Goal: Transaction & Acquisition: Purchase product/service

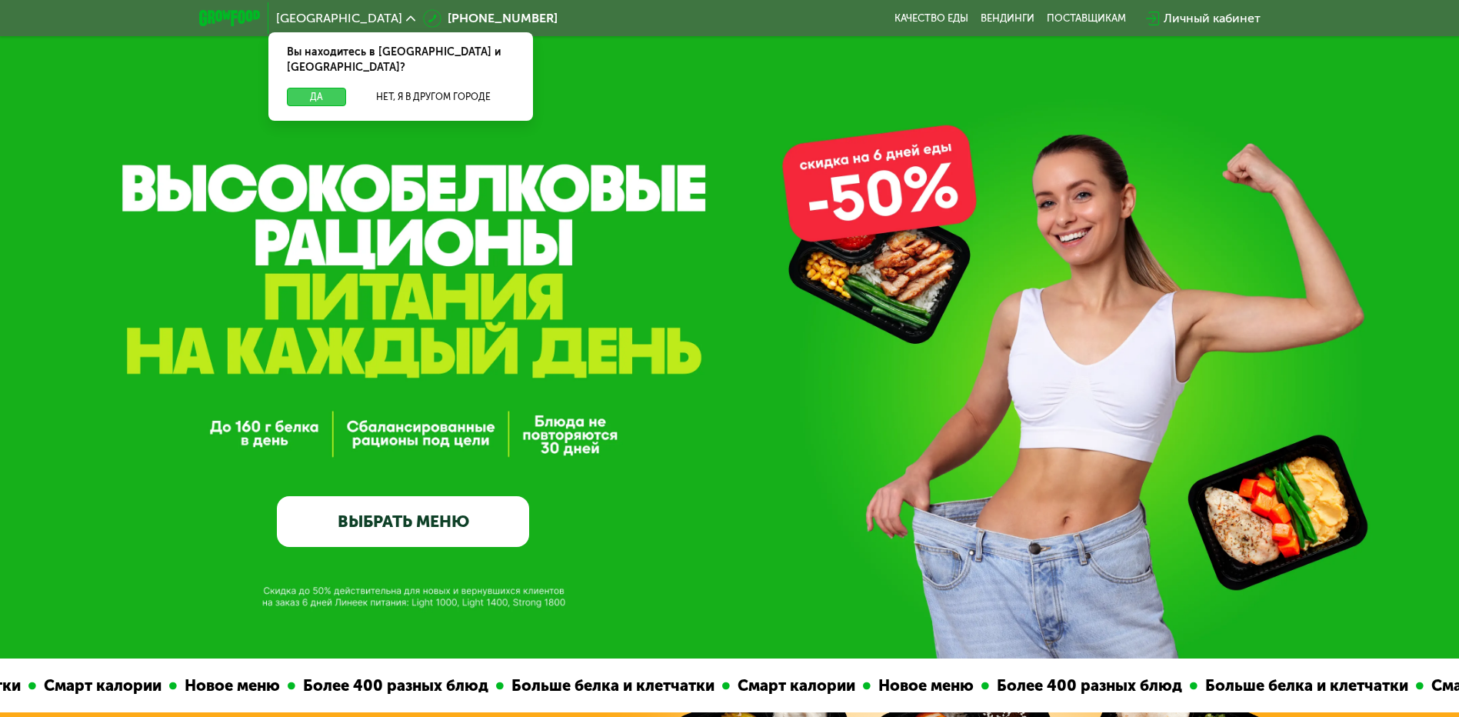
click at [296, 88] on button "Да" at bounding box center [316, 97] width 59 height 18
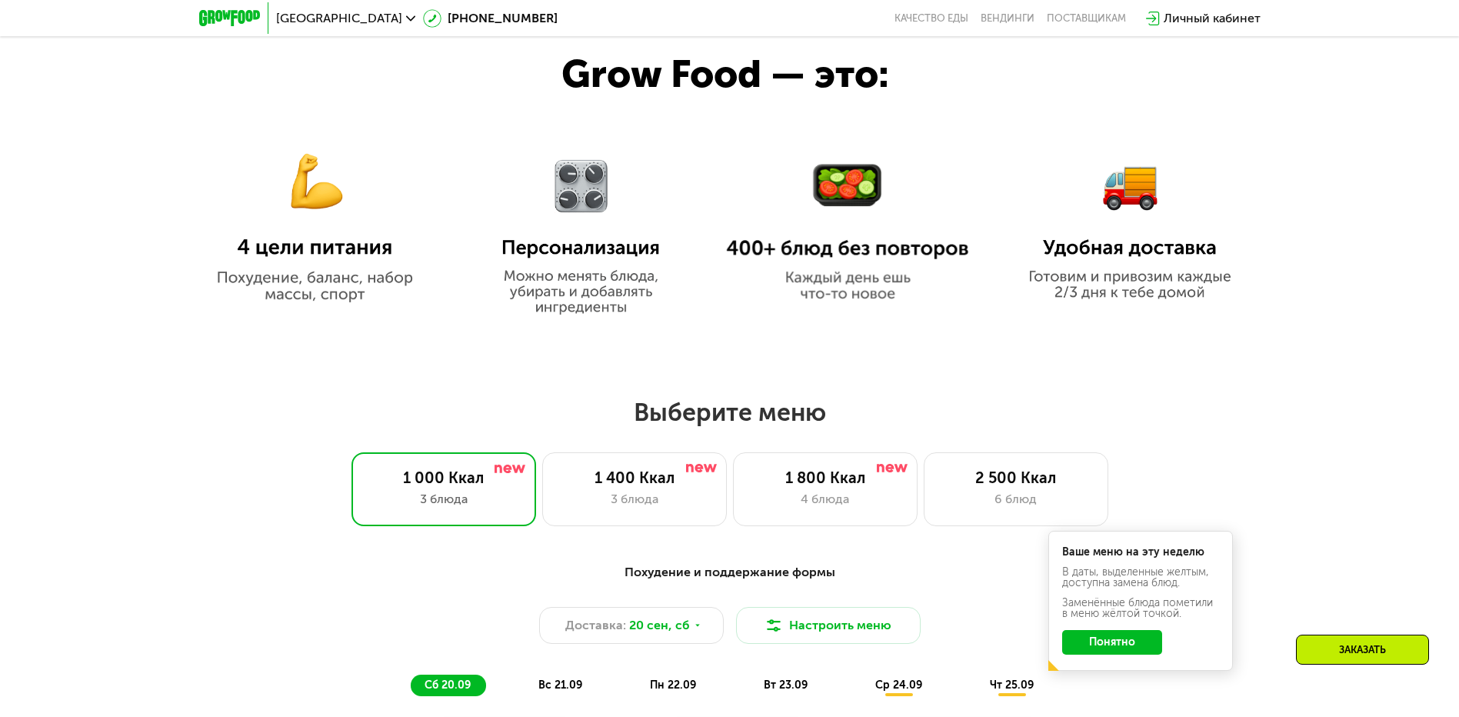
scroll to position [923, 0]
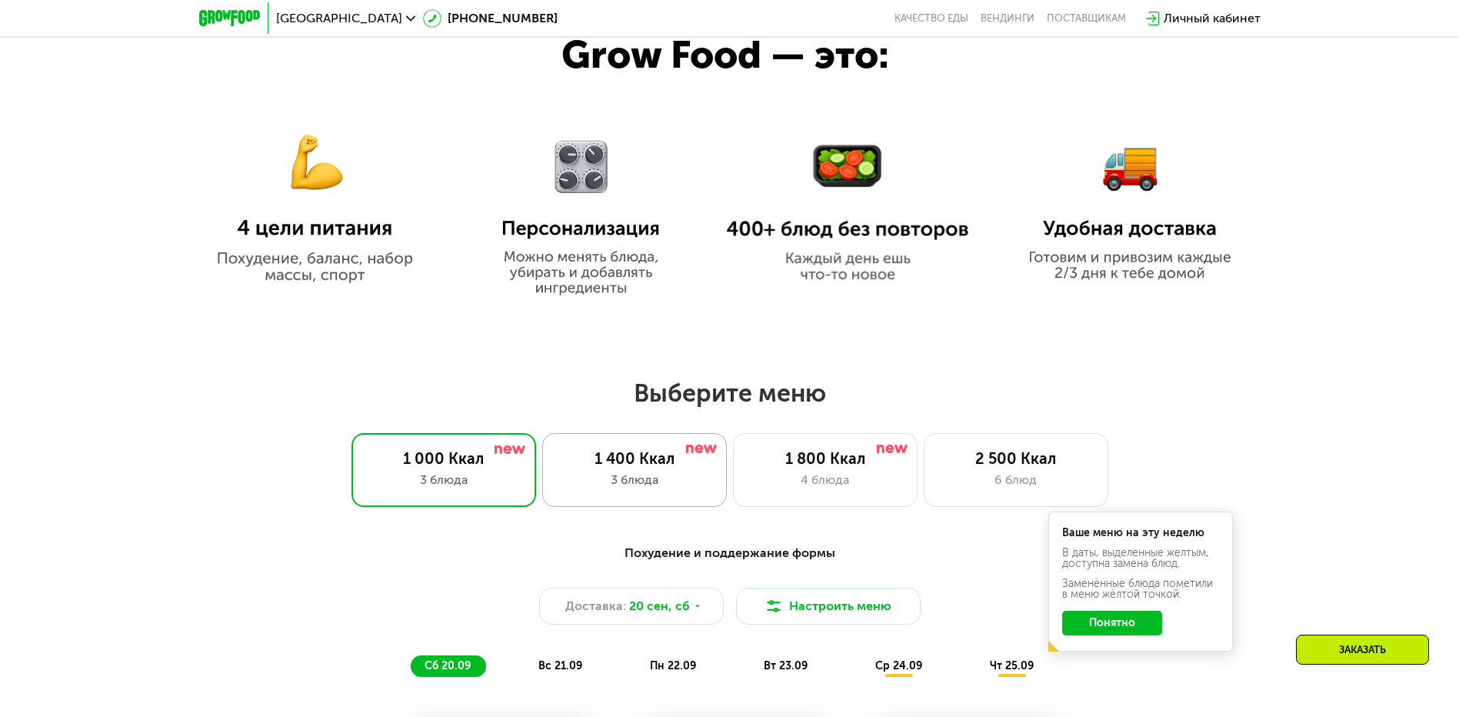
click at [617, 468] on div "1 400 Ккал" at bounding box center [635, 458] width 152 height 18
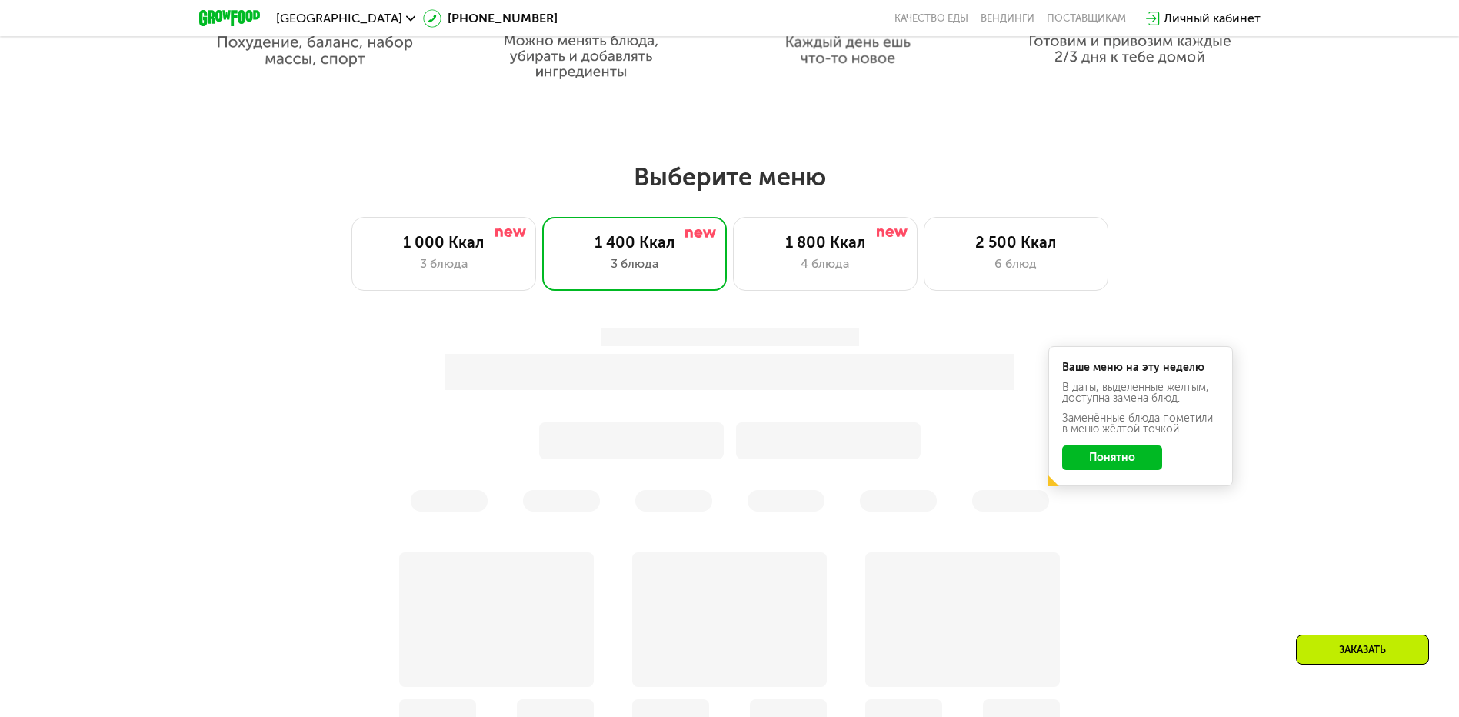
scroll to position [1154, 0]
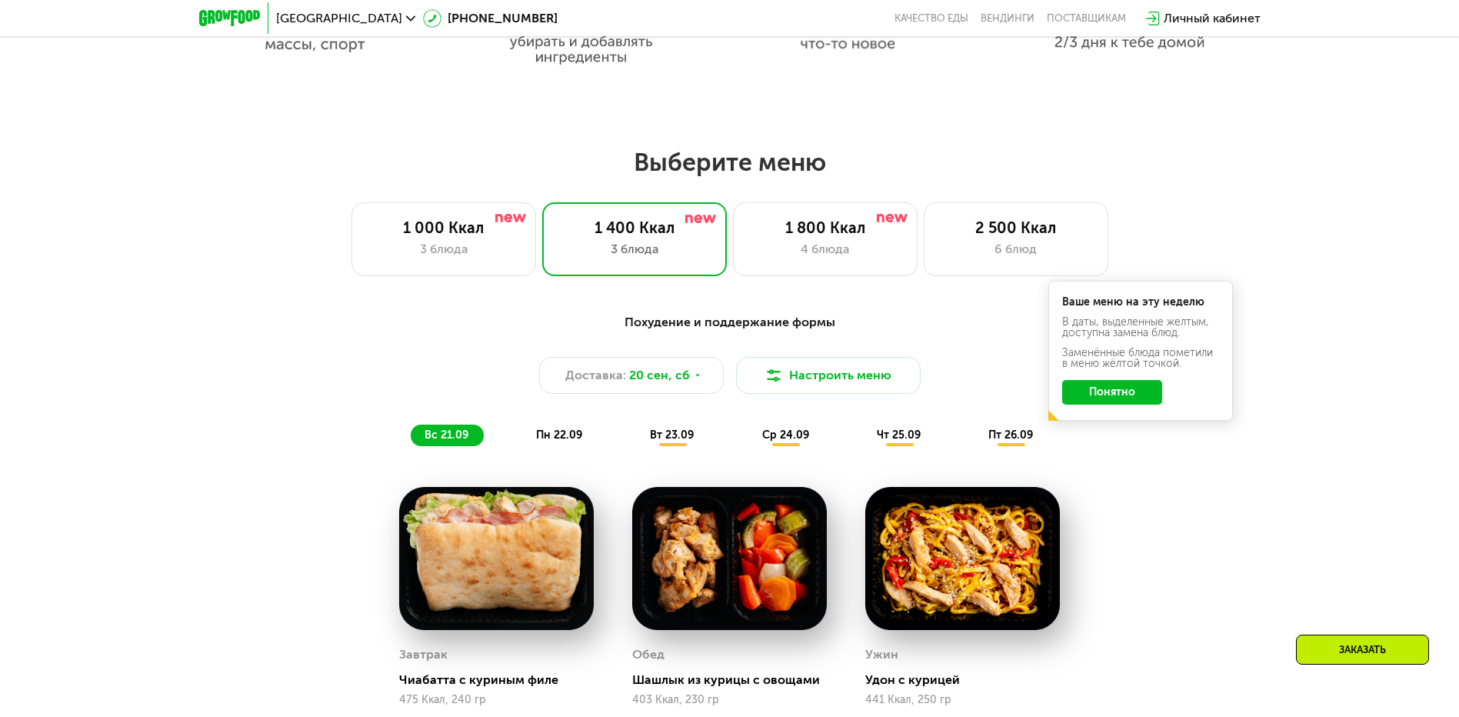
click at [567, 438] on span "пн 22.09" at bounding box center [559, 435] width 46 height 13
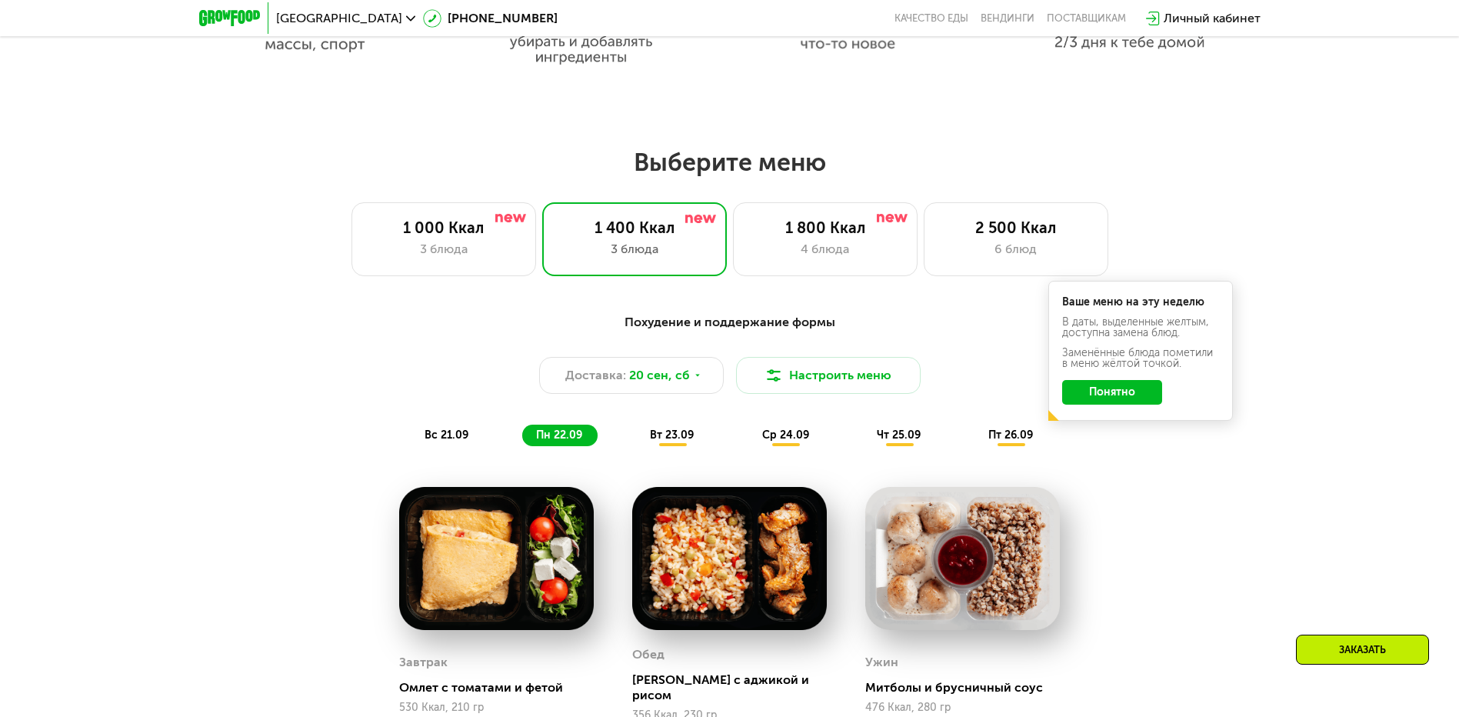
click at [692, 435] on span "вт 23.09" at bounding box center [672, 435] width 44 height 13
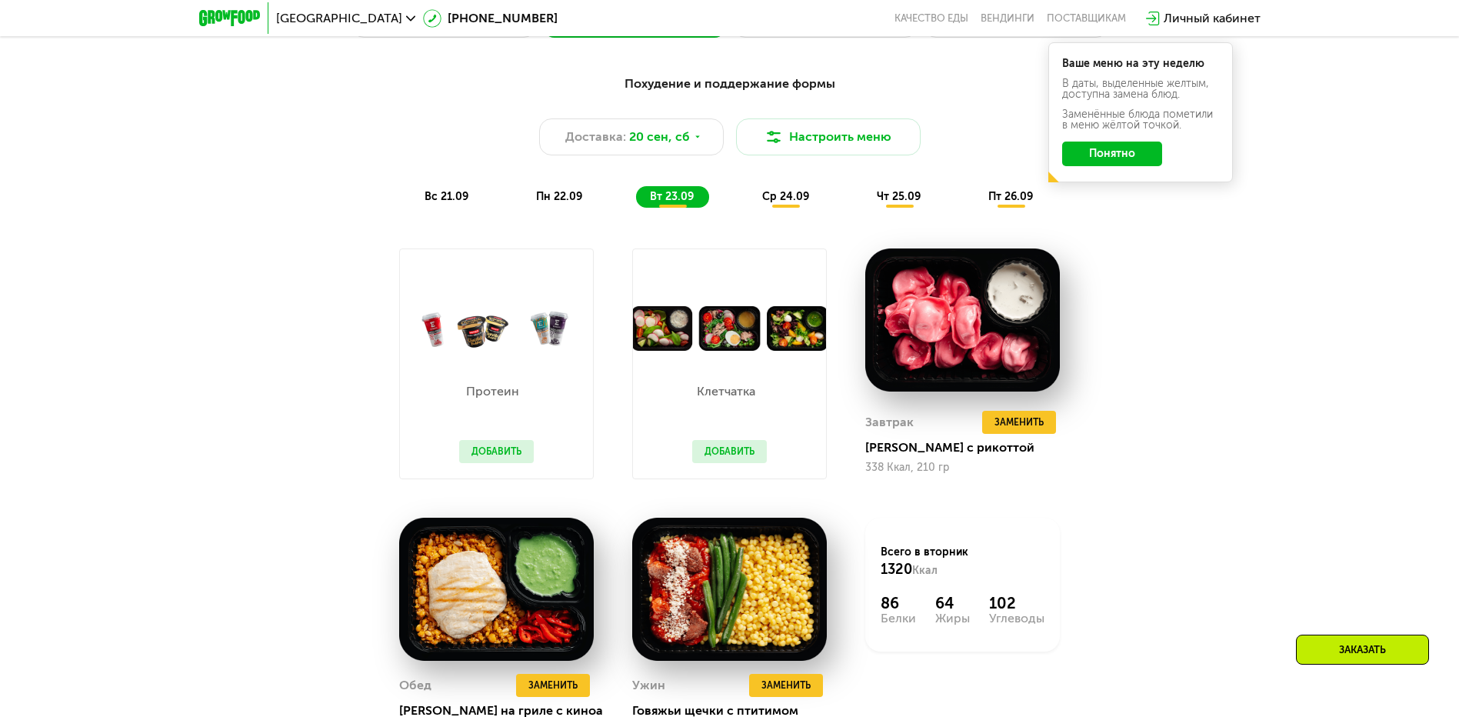
scroll to position [1385, 0]
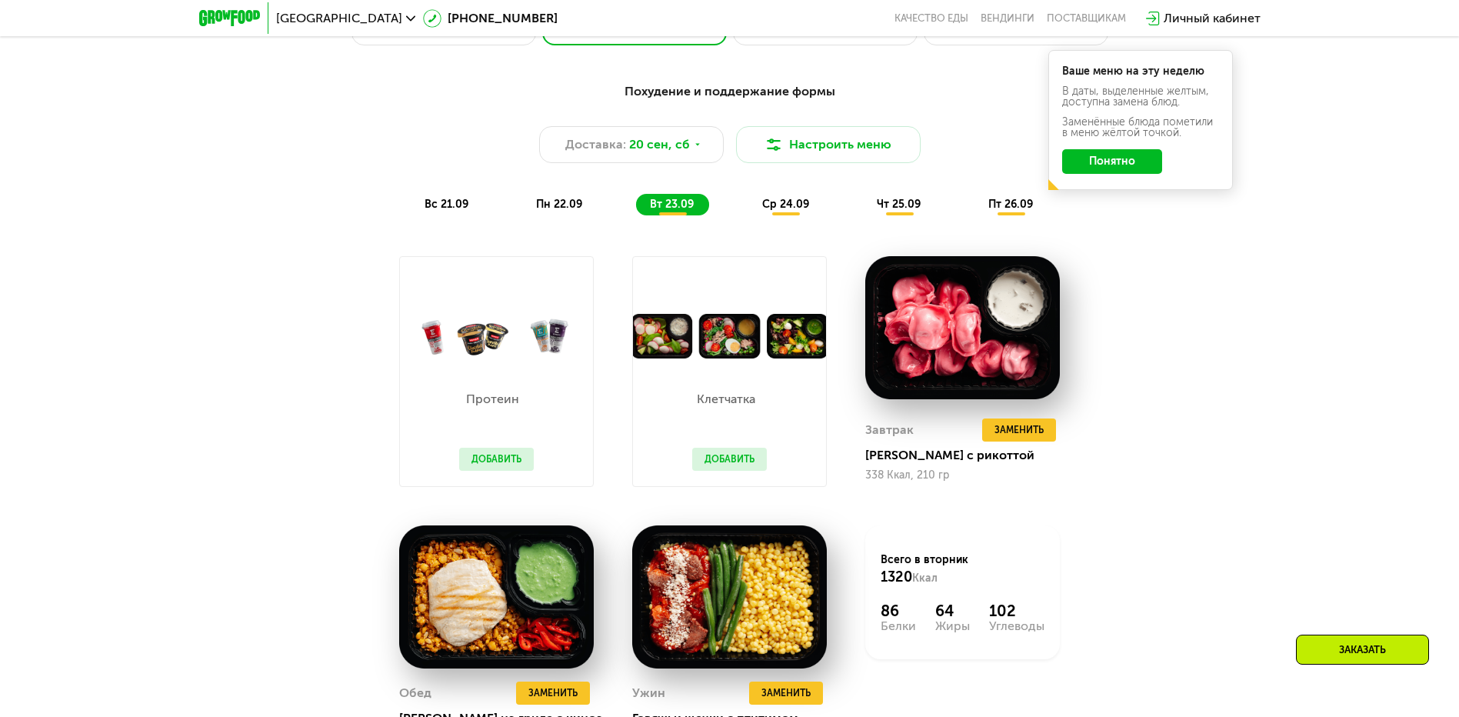
click at [1115, 170] on button "Понятно" at bounding box center [1112, 161] width 100 height 25
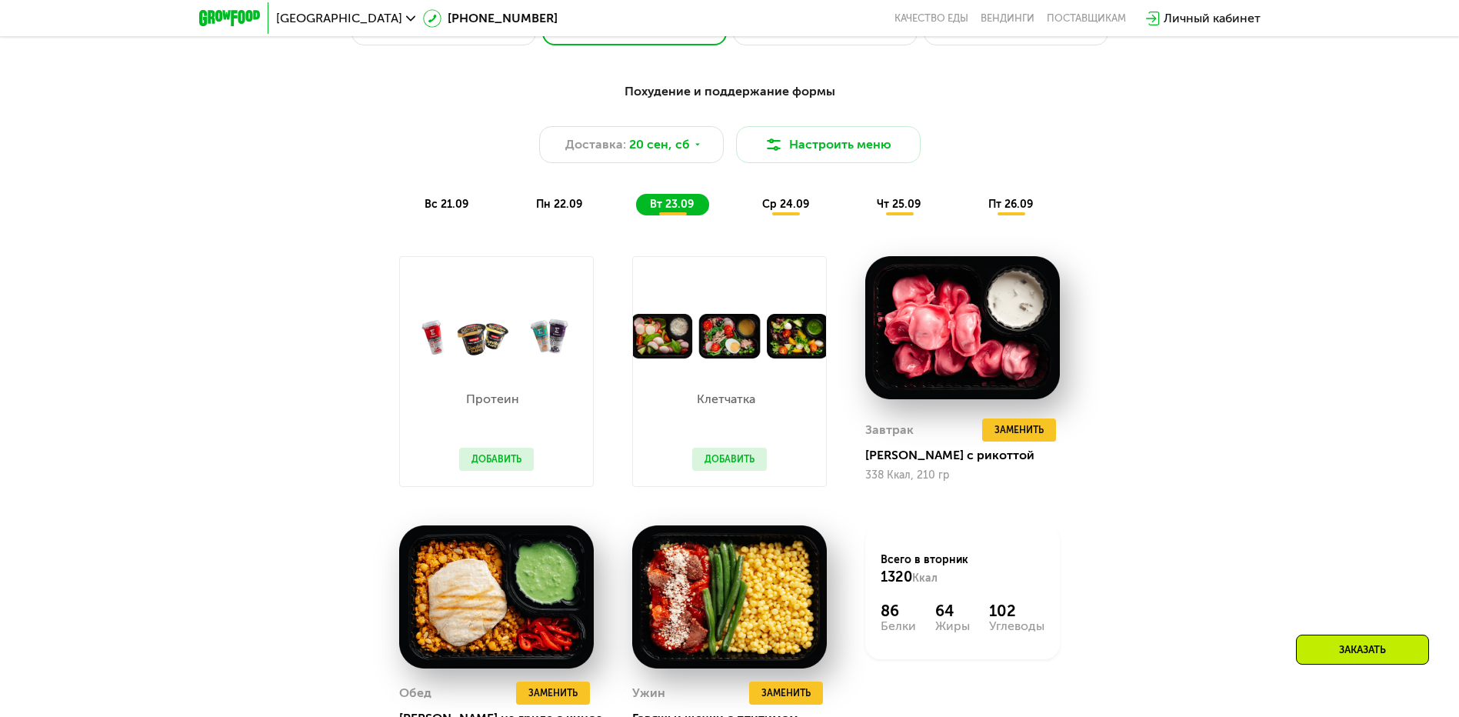
click at [565, 208] on span "пн 22.09" at bounding box center [559, 204] width 46 height 13
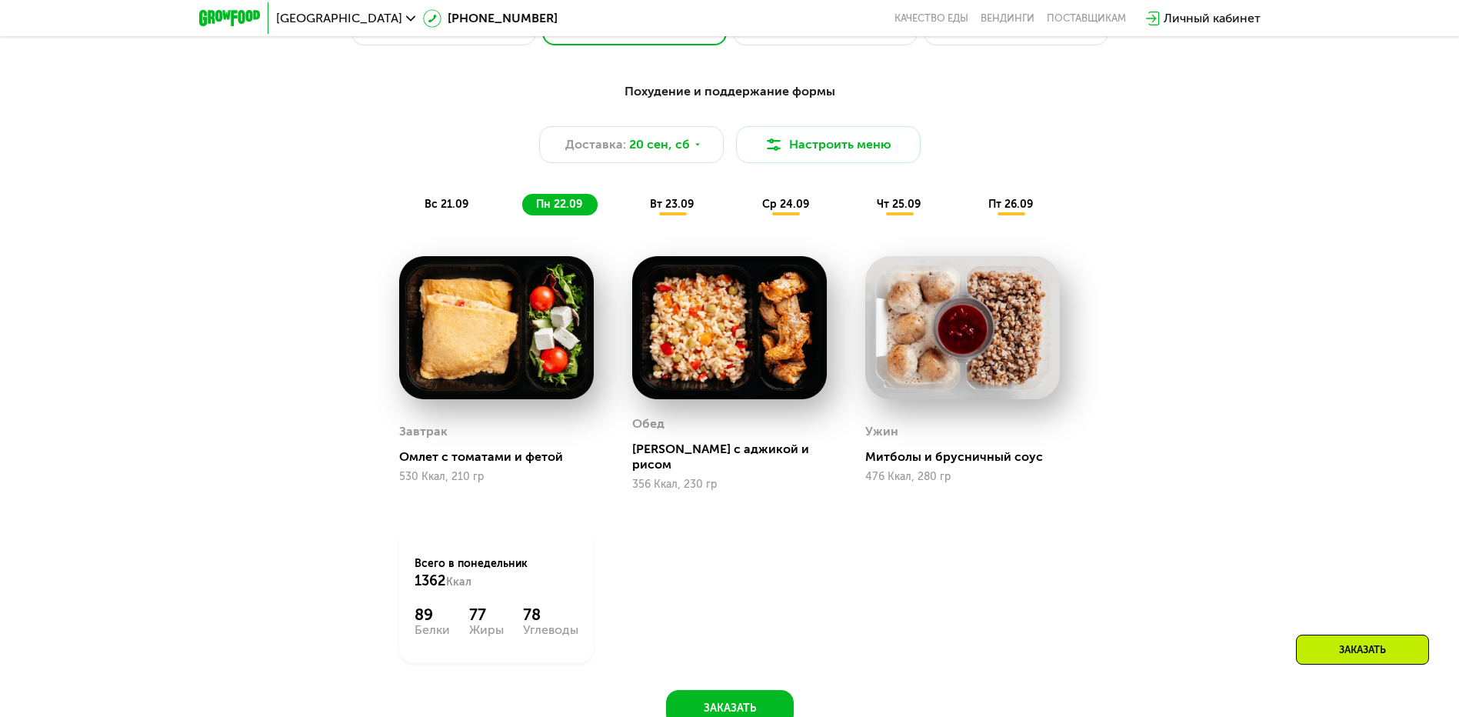
click at [665, 207] on span "вт 23.09" at bounding box center [672, 204] width 44 height 13
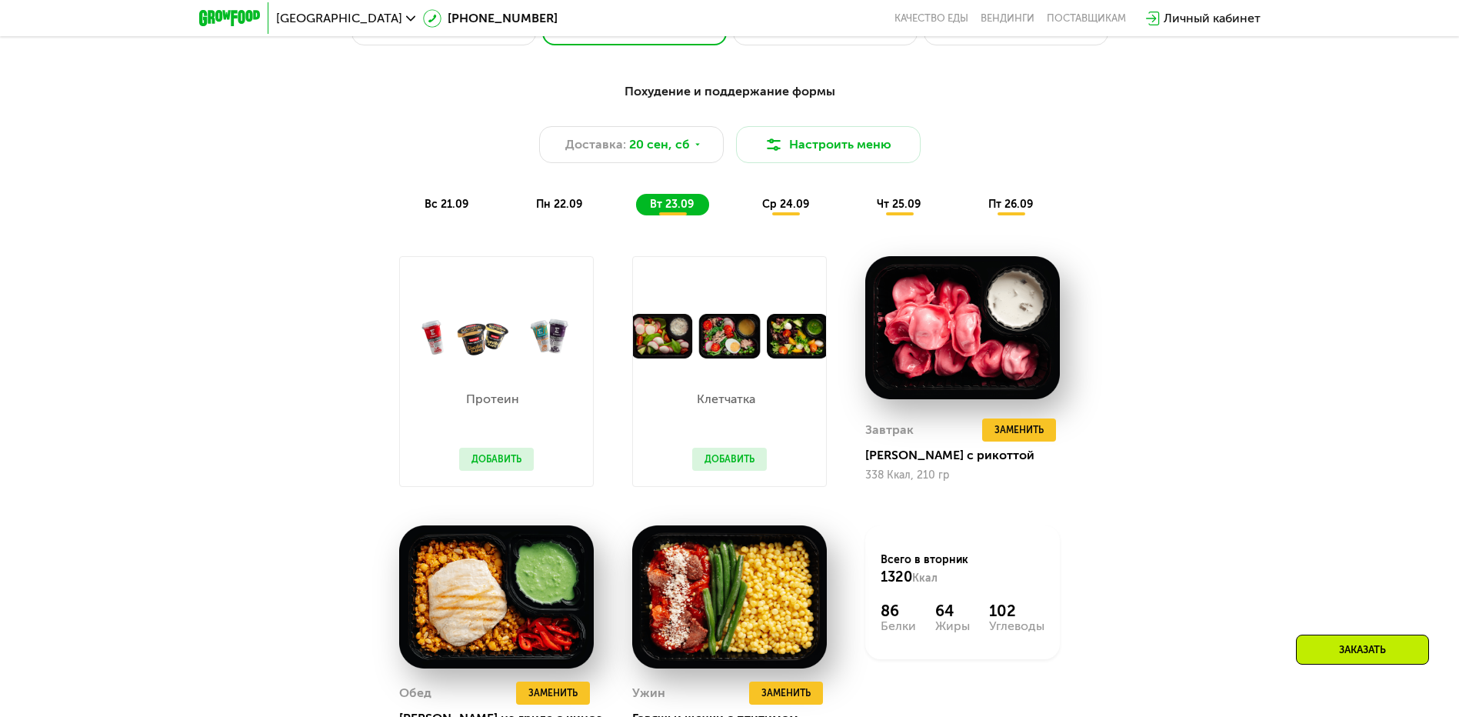
click at [566, 209] on span "пн 22.09" at bounding box center [559, 204] width 46 height 13
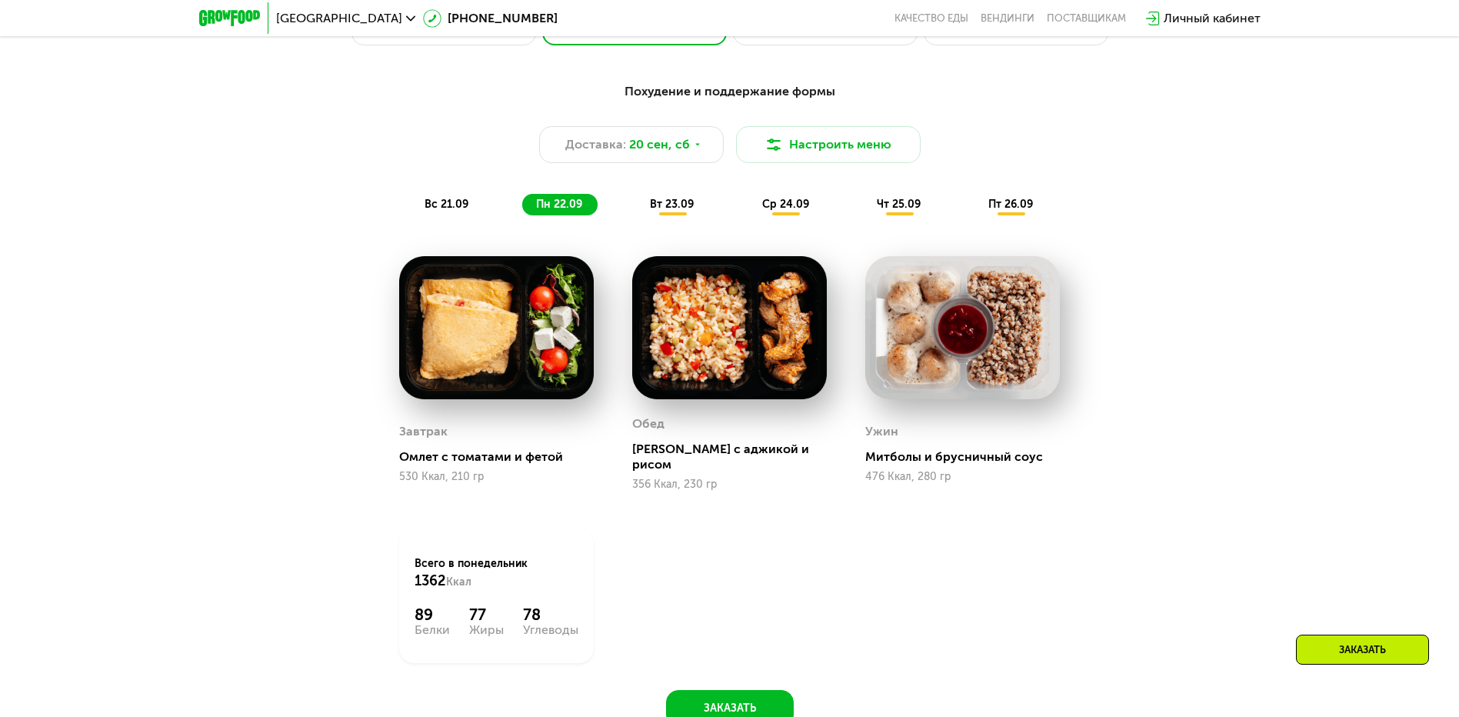
click at [678, 211] on span "вт 23.09" at bounding box center [672, 204] width 44 height 13
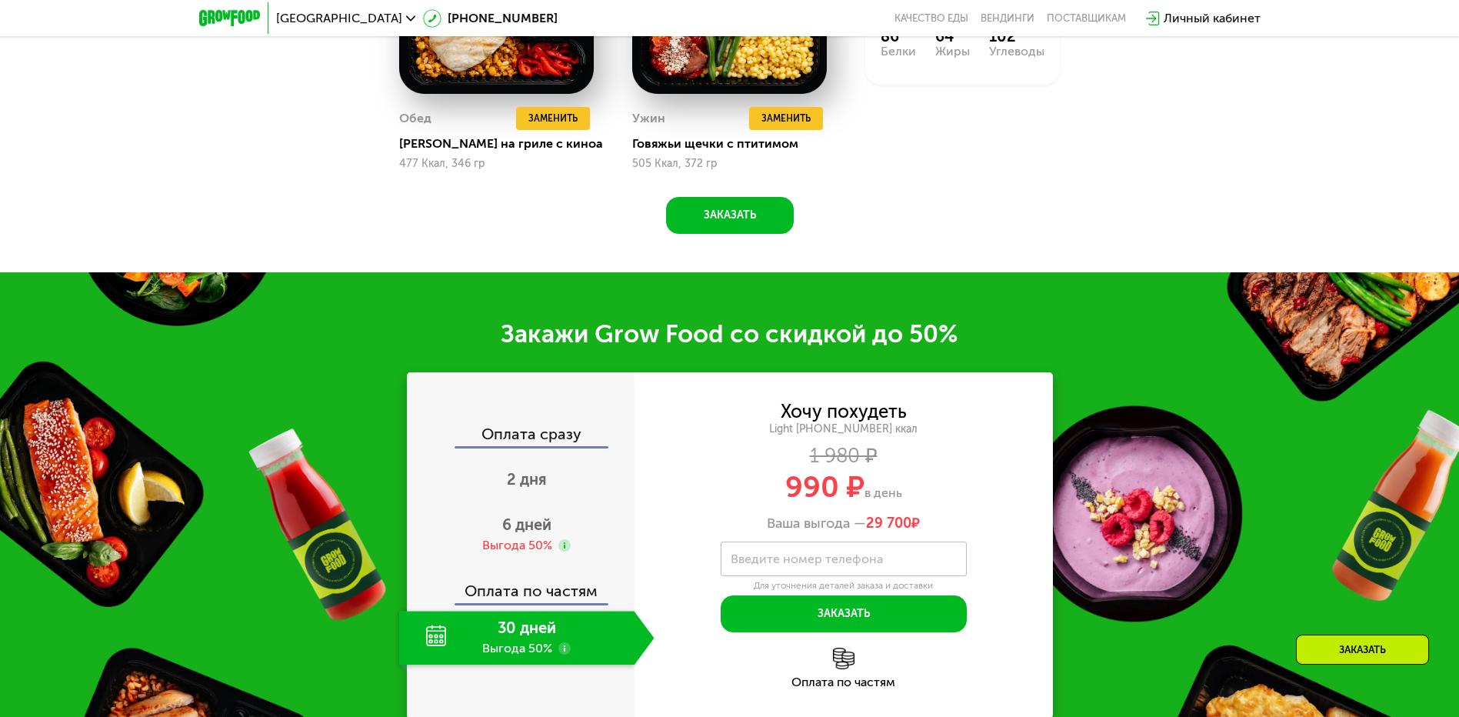
scroll to position [2000, 0]
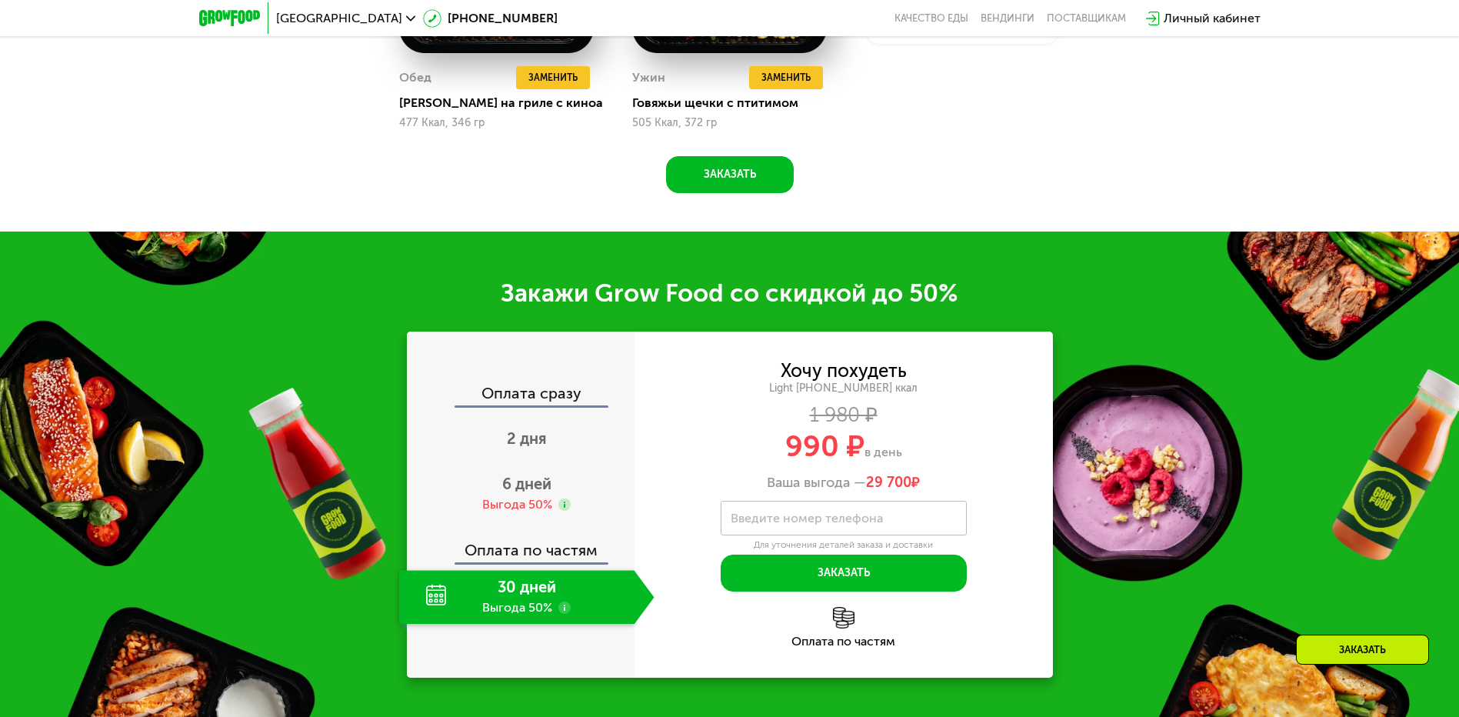
click at [536, 597] on div "30 дней Выгода 50%" at bounding box center [516, 597] width 235 height 54
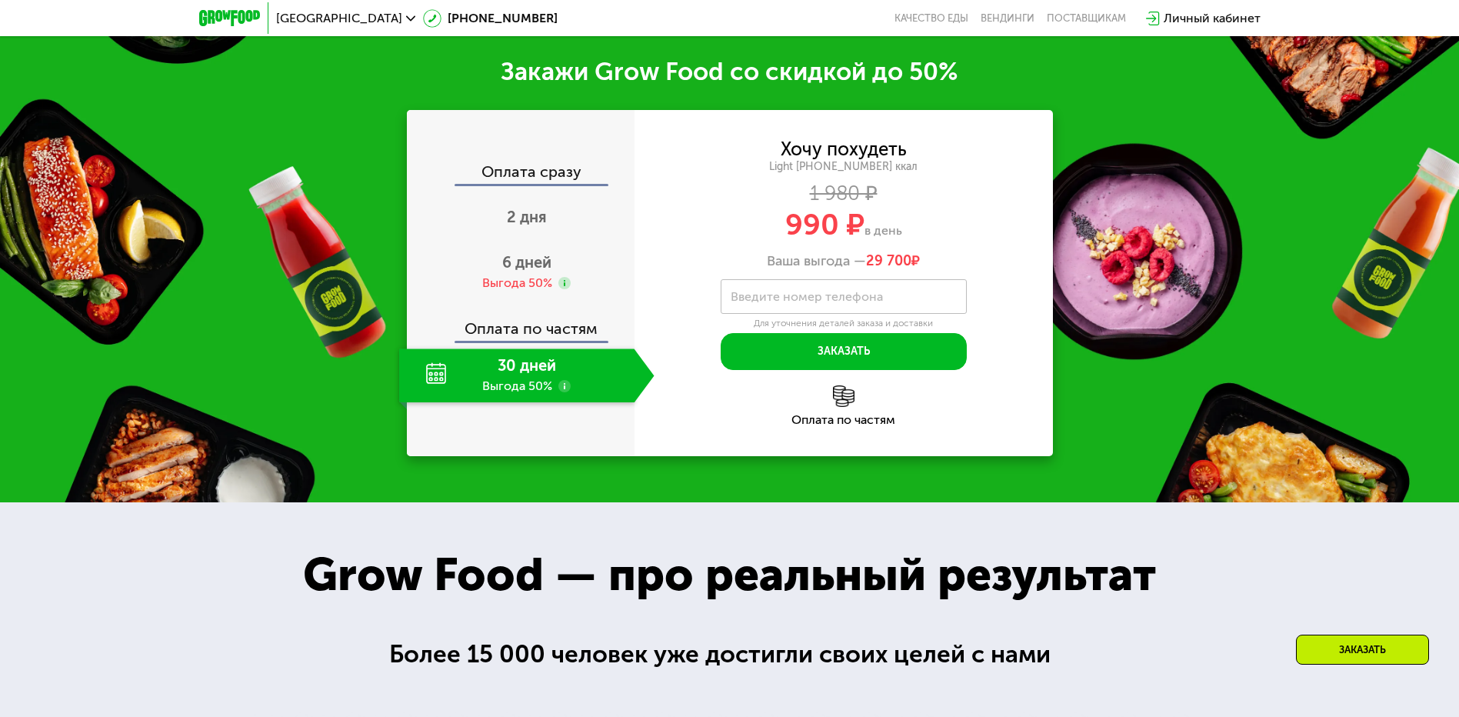
scroll to position [2231, 0]
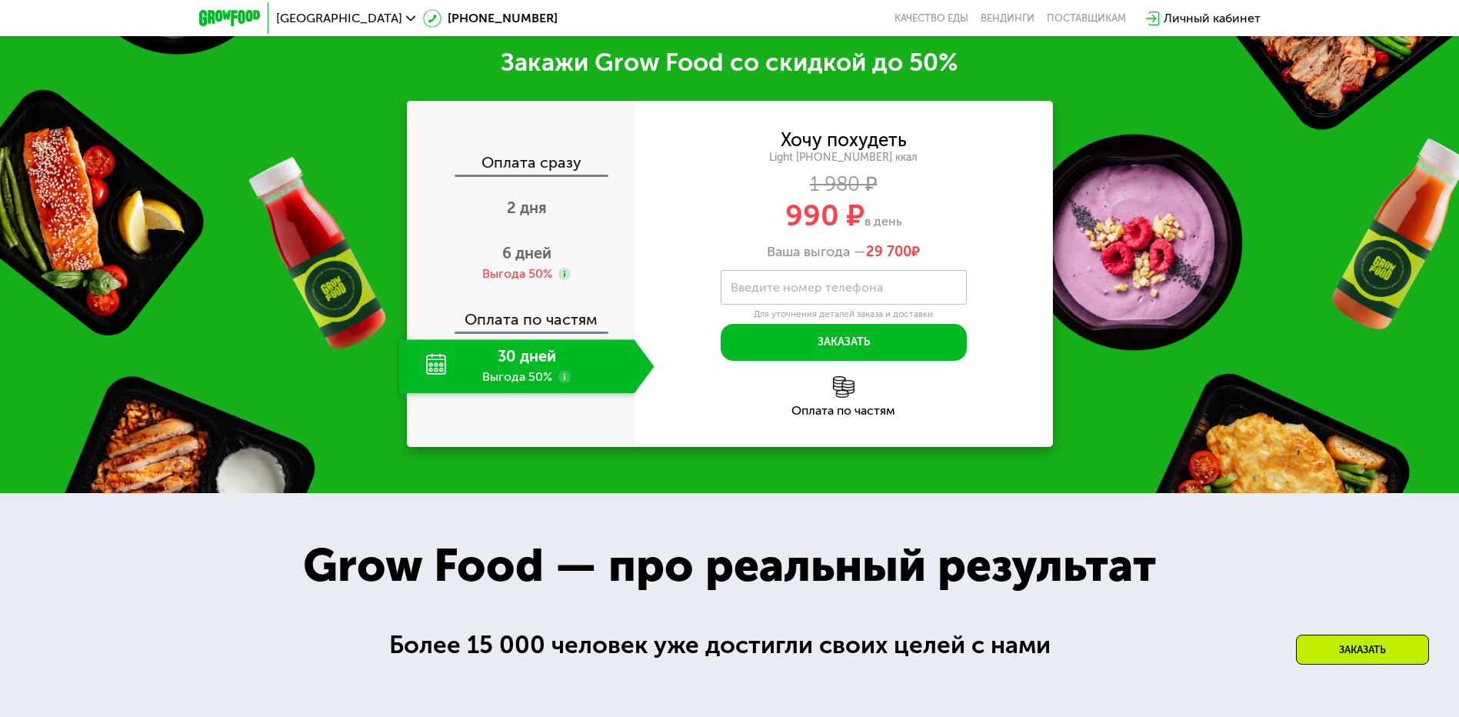
click at [569, 362] on div "30 дней Выгода 50%" at bounding box center [516, 366] width 235 height 54
click at [561, 278] on use at bounding box center [565, 274] width 12 height 12
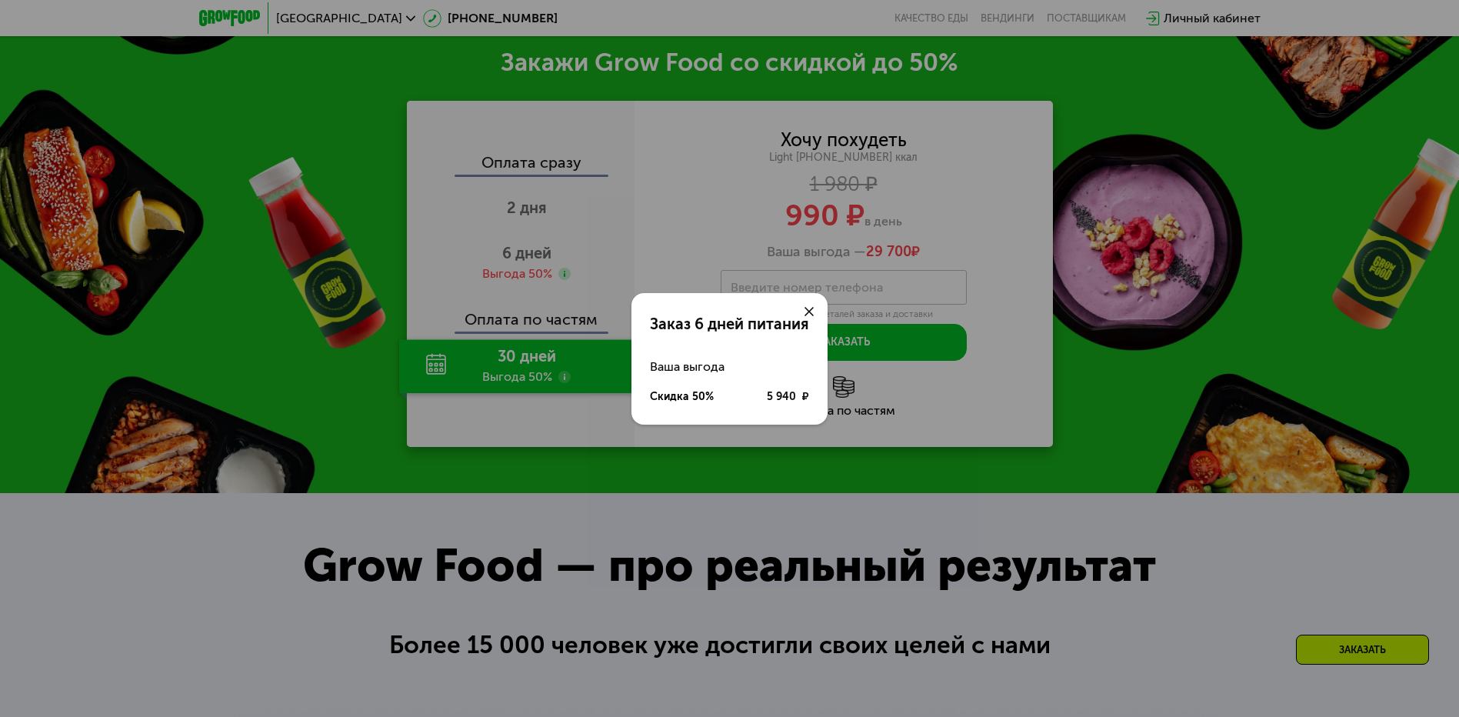
click at [812, 309] on icon at bounding box center [809, 311] width 9 height 9
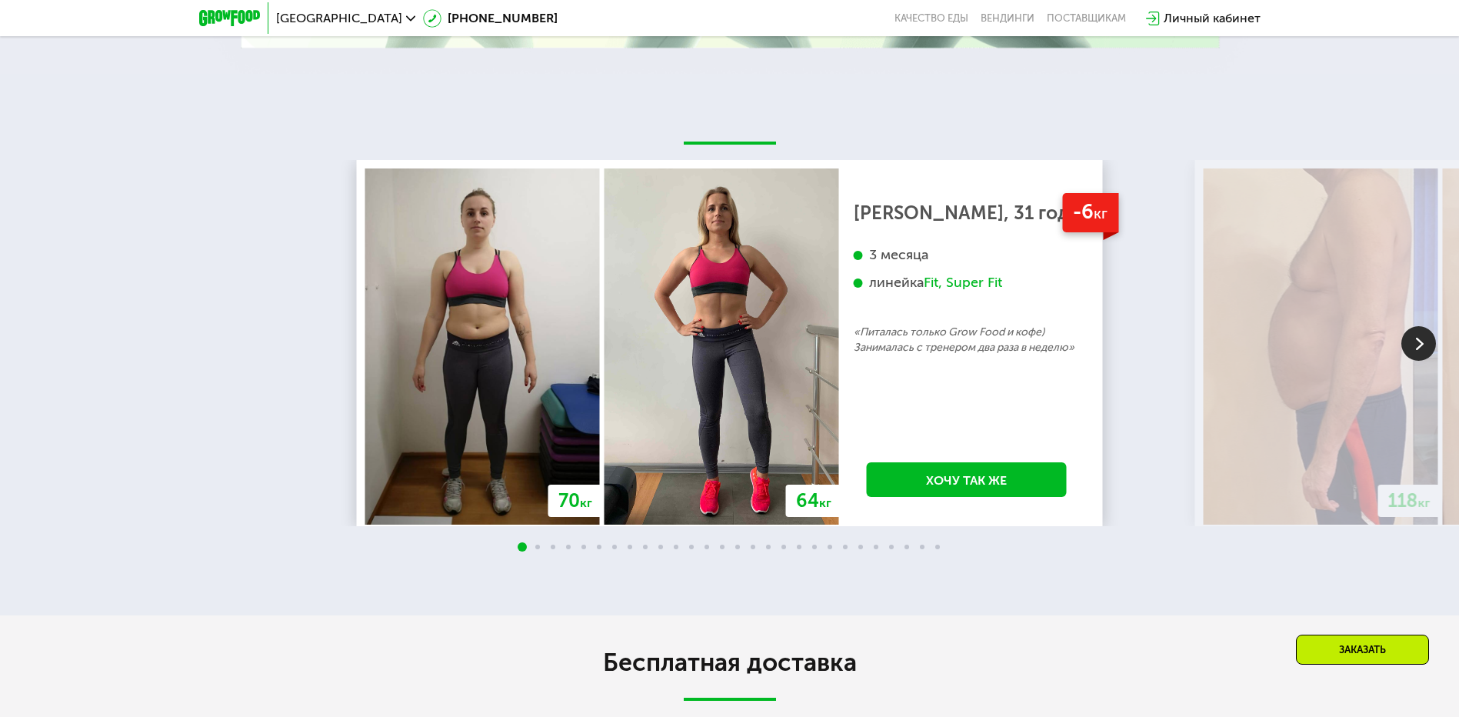
scroll to position [3462, 0]
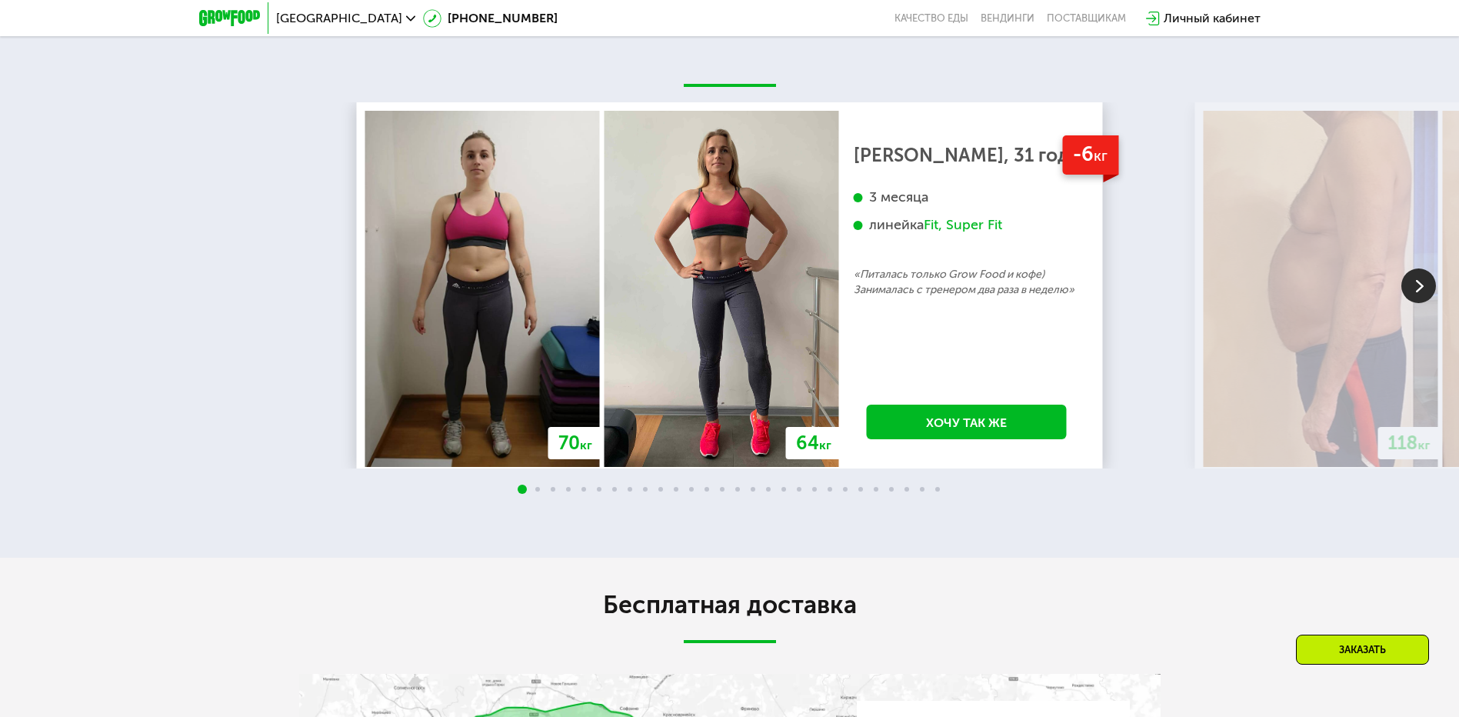
click at [535, 495] on div at bounding box center [729, 490] width 1459 height 12
drag, startPoint x: 551, startPoint y: 495, endPoint x: 701, endPoint y: 409, distance: 173.0
click at [552, 492] on span at bounding box center [553, 489] width 5 height 5
click at [1419, 285] on img at bounding box center [1419, 285] width 35 height 35
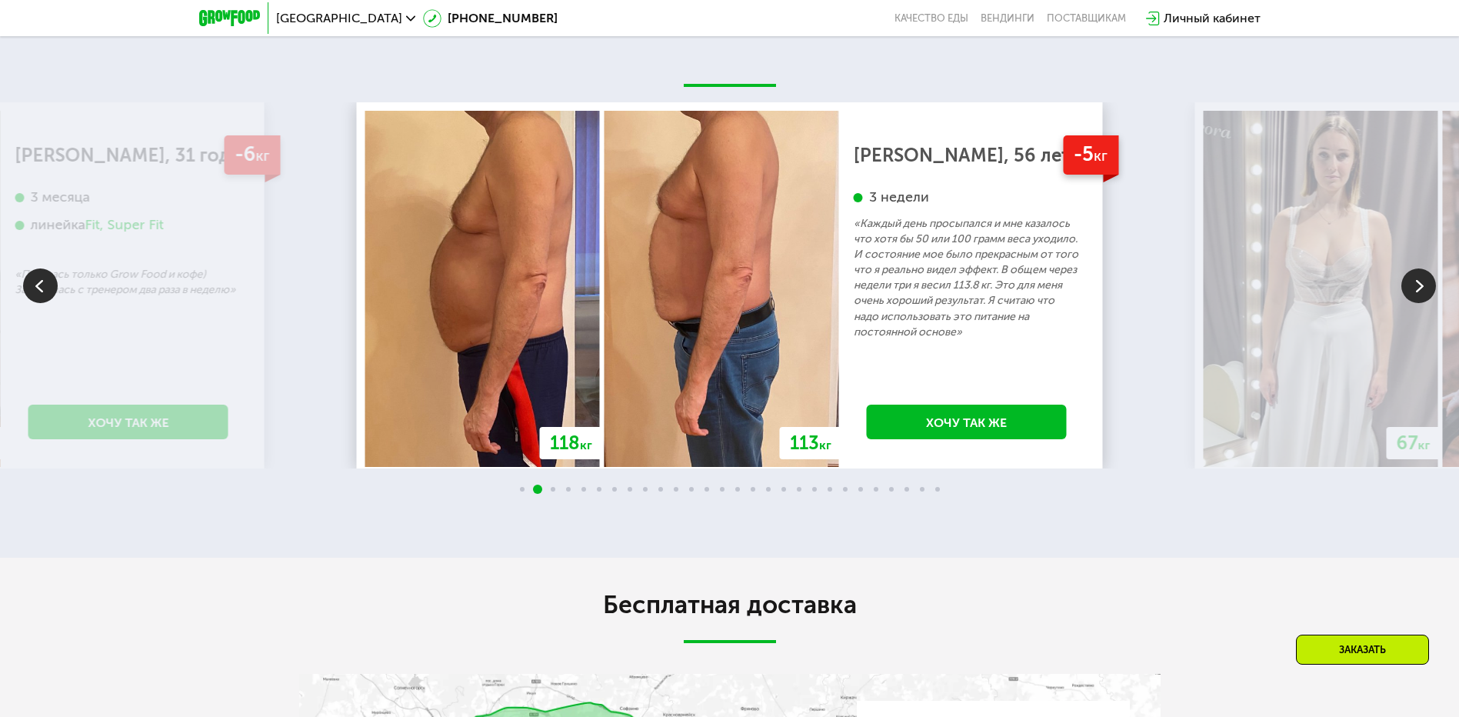
click at [1426, 287] on img at bounding box center [1419, 285] width 35 height 35
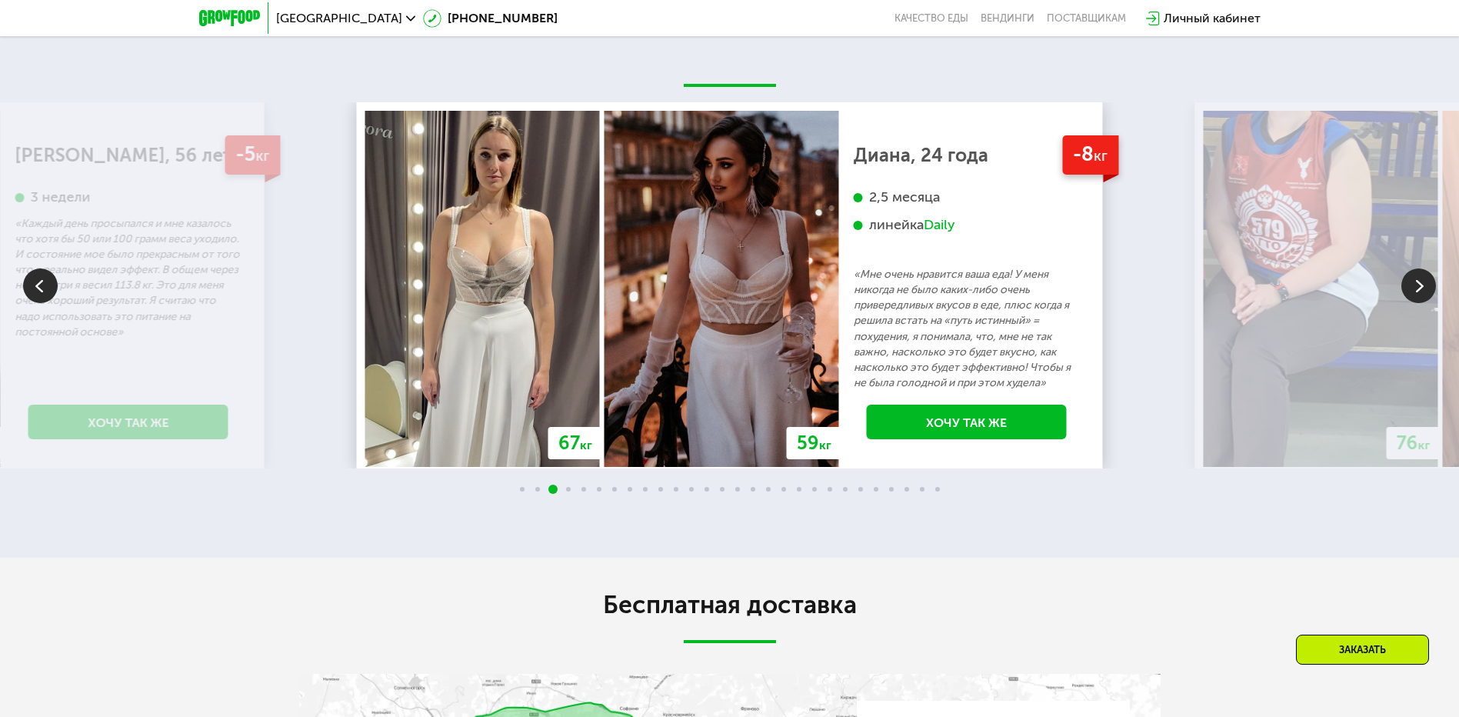
click at [1426, 287] on img at bounding box center [1419, 285] width 35 height 35
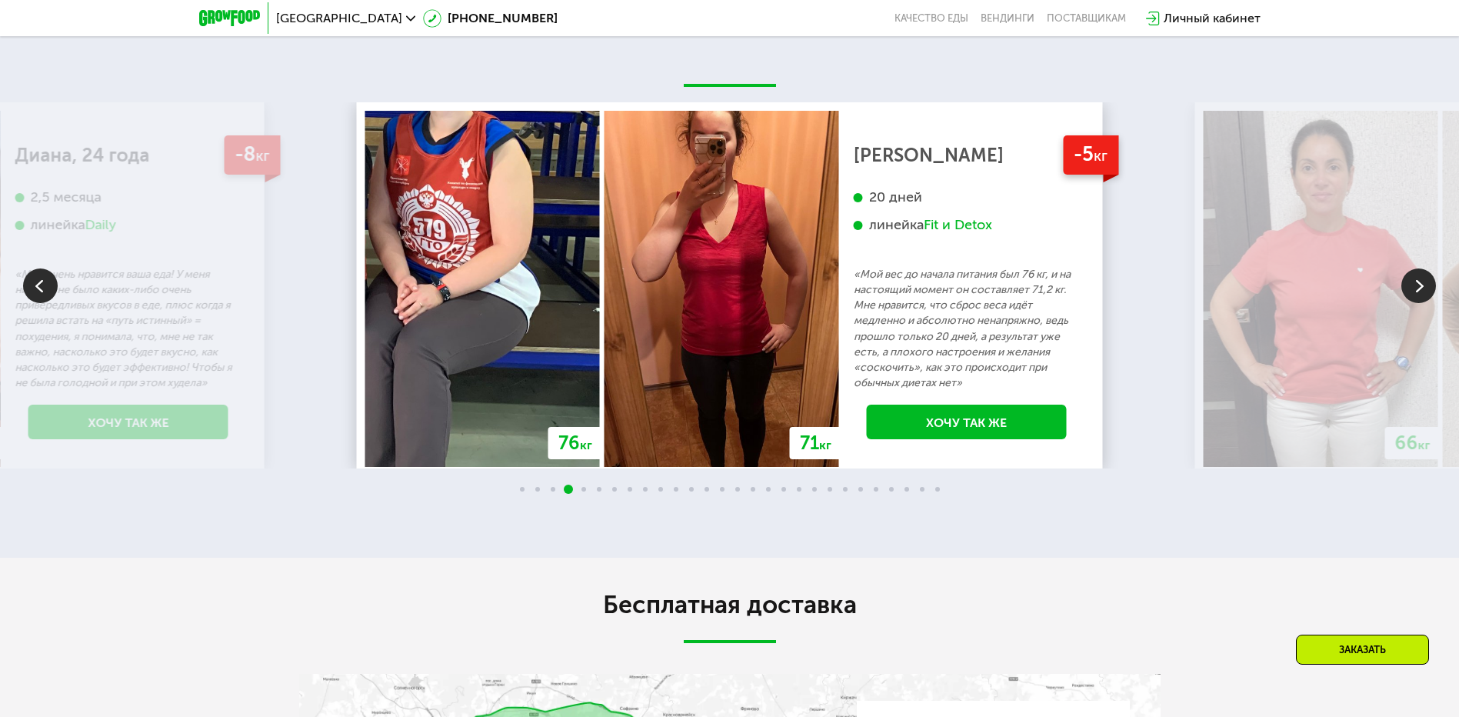
click at [1426, 287] on img at bounding box center [1419, 285] width 35 height 35
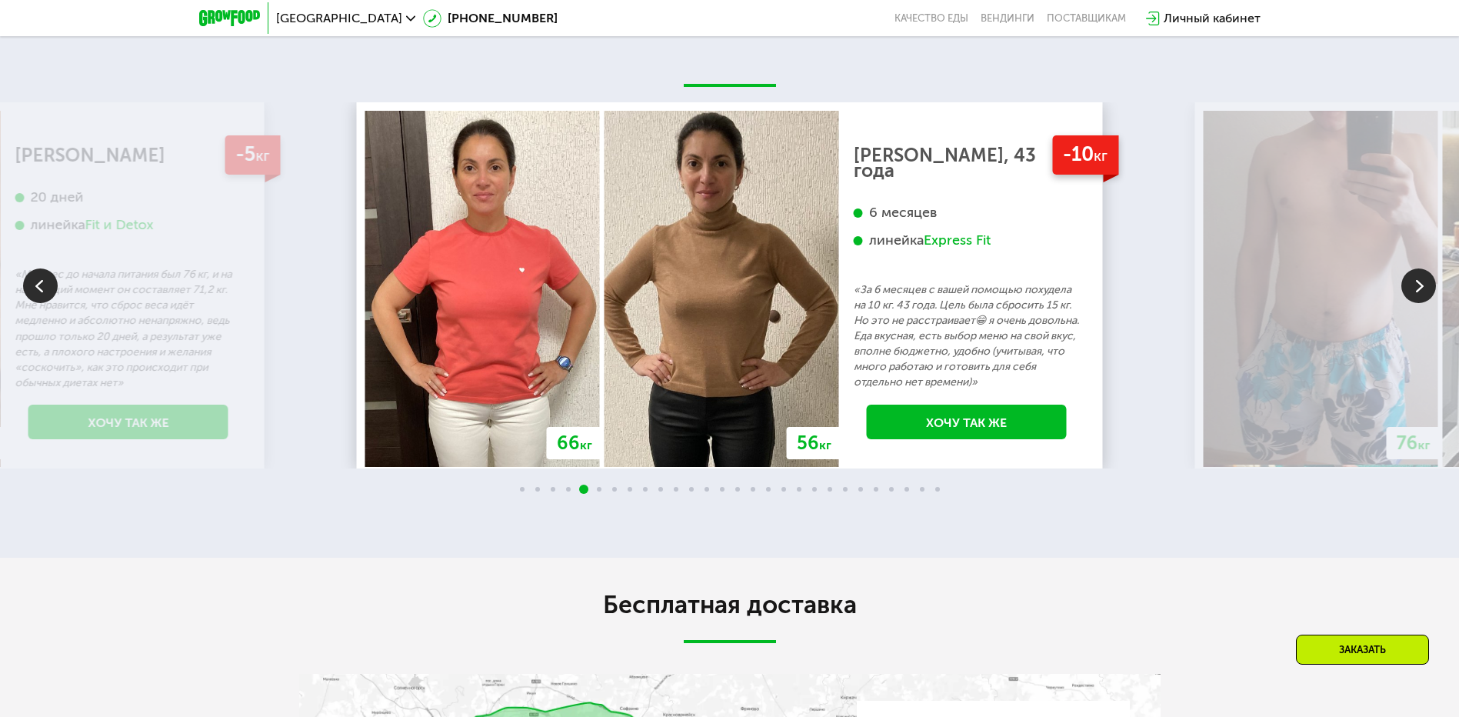
click at [1431, 280] on img at bounding box center [1419, 285] width 35 height 35
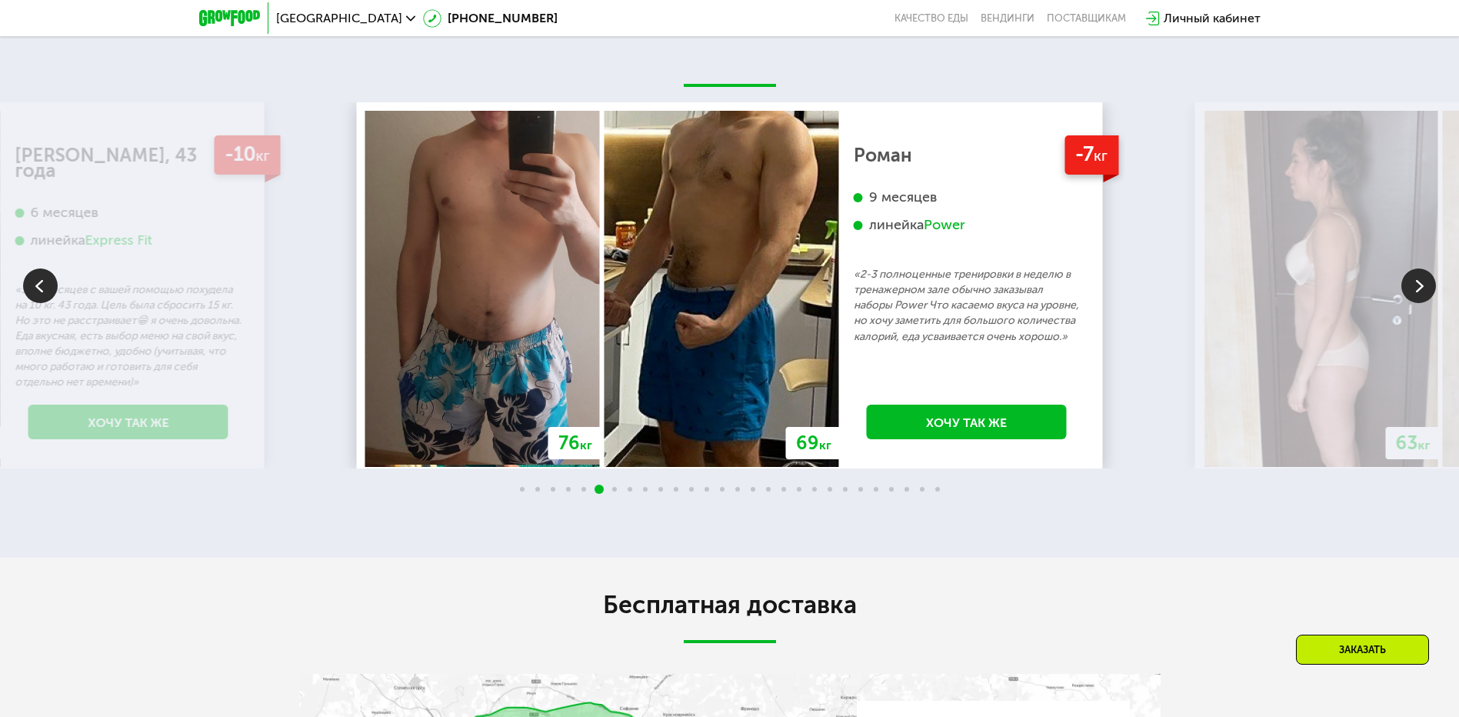
click at [1416, 289] on img at bounding box center [1419, 285] width 35 height 35
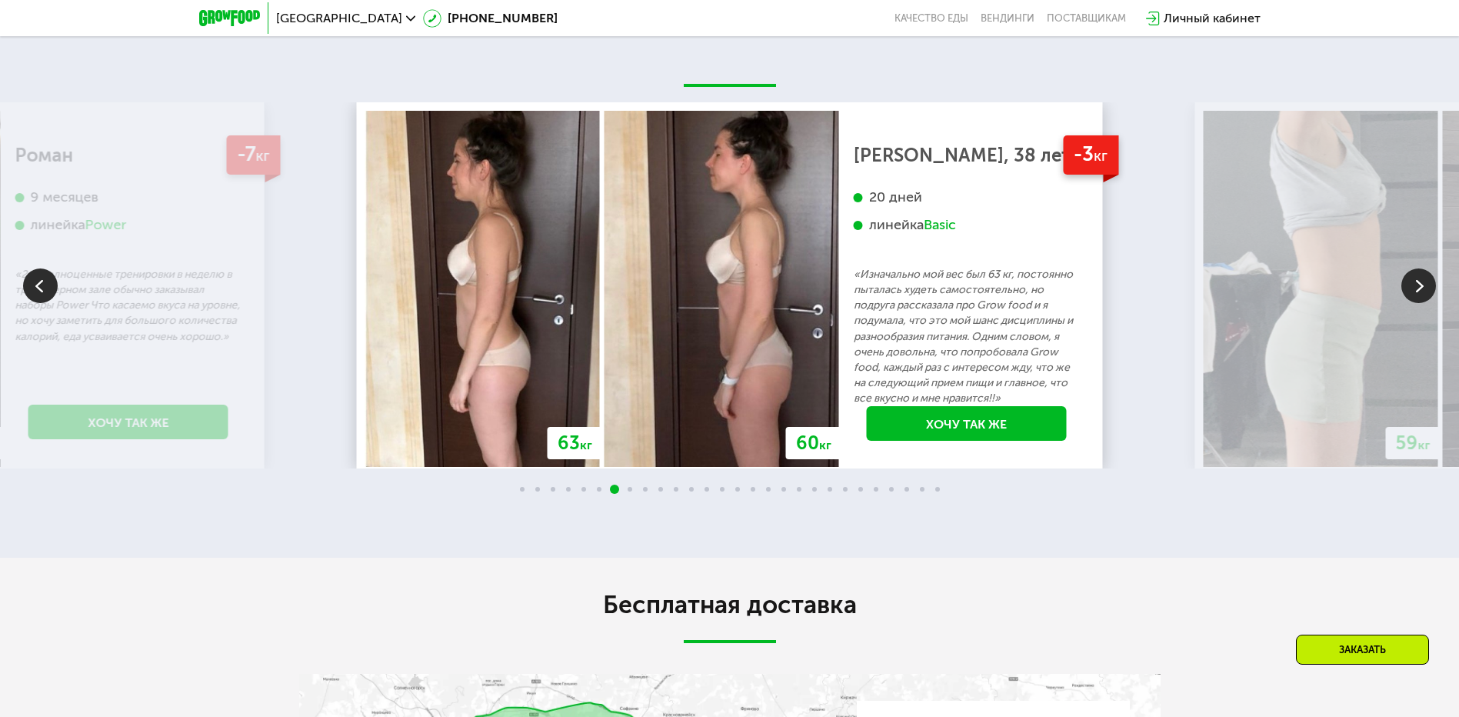
click at [1403, 290] on img at bounding box center [1419, 285] width 35 height 35
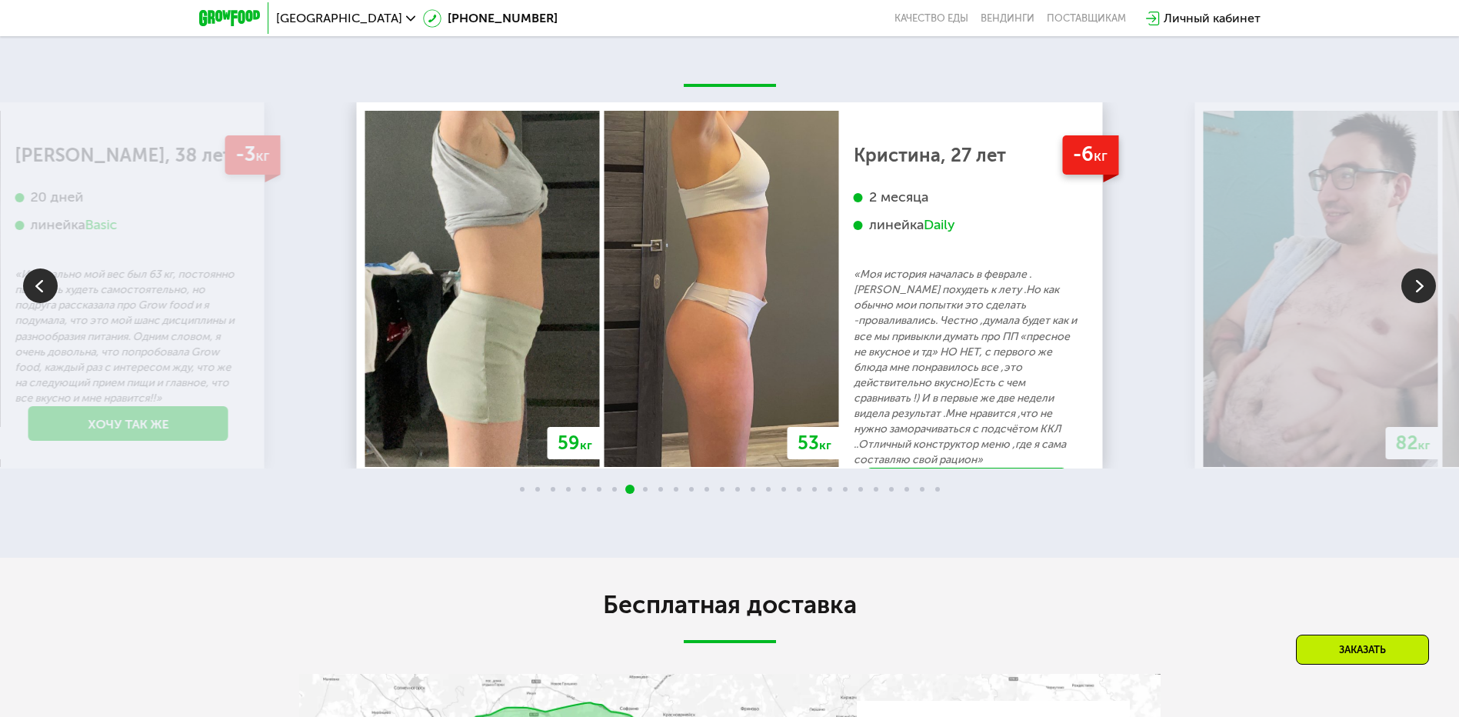
click at [1413, 288] on img at bounding box center [1419, 285] width 35 height 35
